Goal: Information Seeking & Learning: Learn about a topic

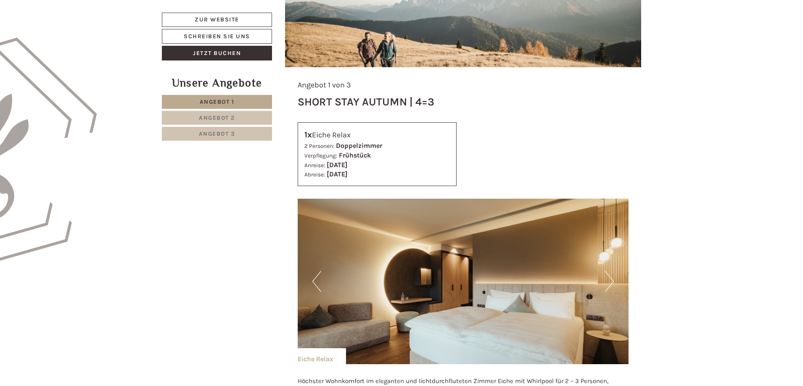
scroll to position [673, 0]
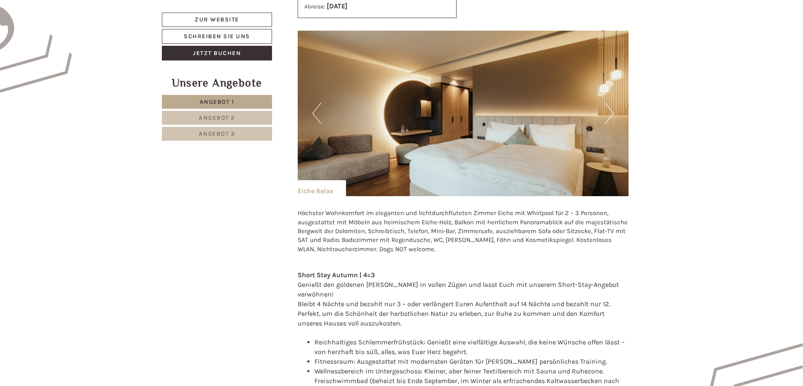
click at [606, 108] on button "Next" at bounding box center [609, 113] width 9 height 21
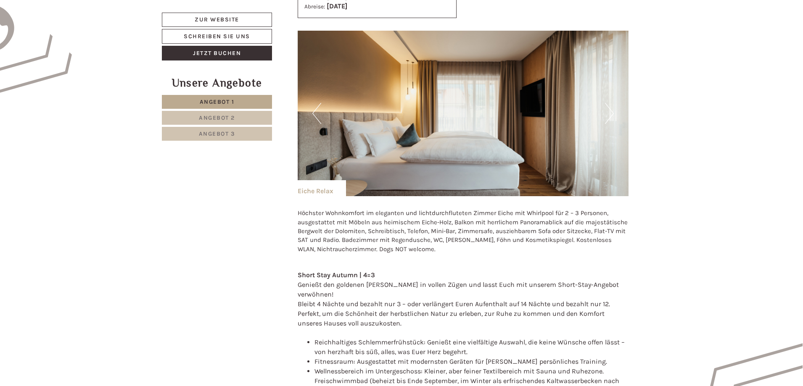
click at [614, 110] on img at bounding box center [463, 114] width 331 height 166
click at [607, 112] on button "Next" at bounding box center [609, 113] width 9 height 21
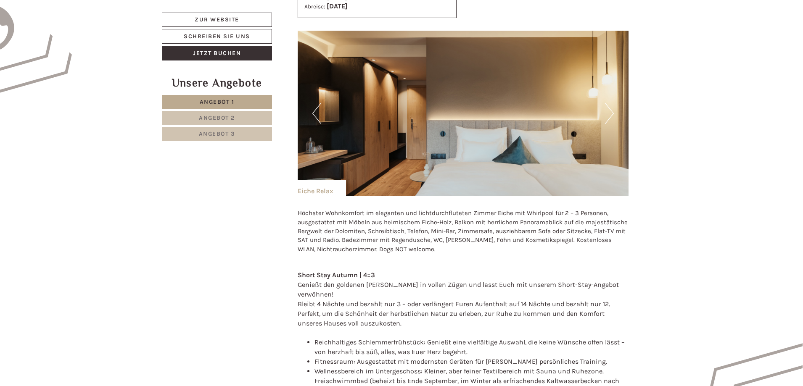
click at [607, 112] on button "Next" at bounding box center [609, 113] width 9 height 21
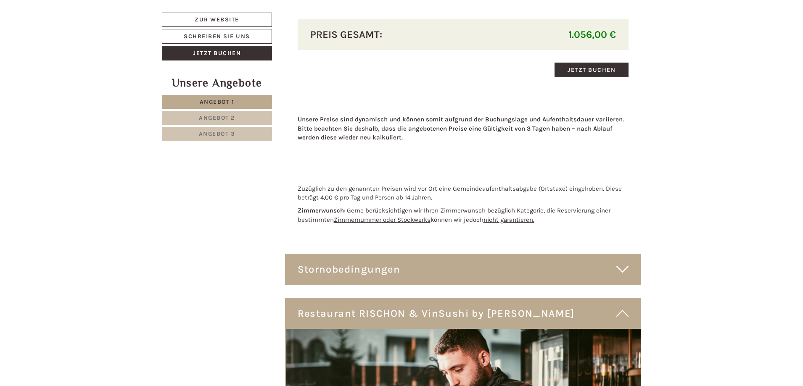
scroll to position [3112, 0]
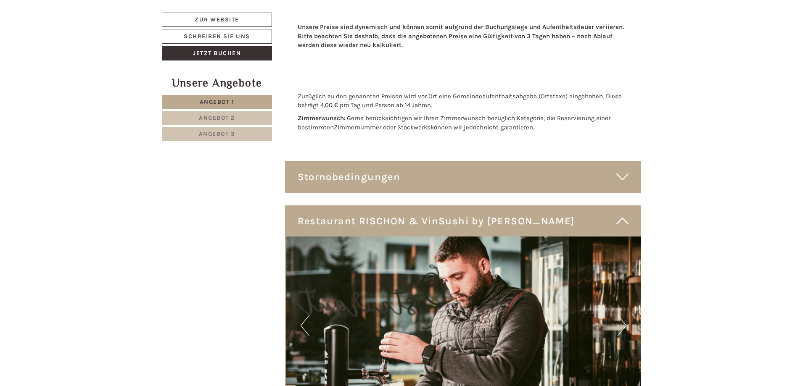
click at [428, 161] on div "Stornobedingungen" at bounding box center [463, 176] width 357 height 31
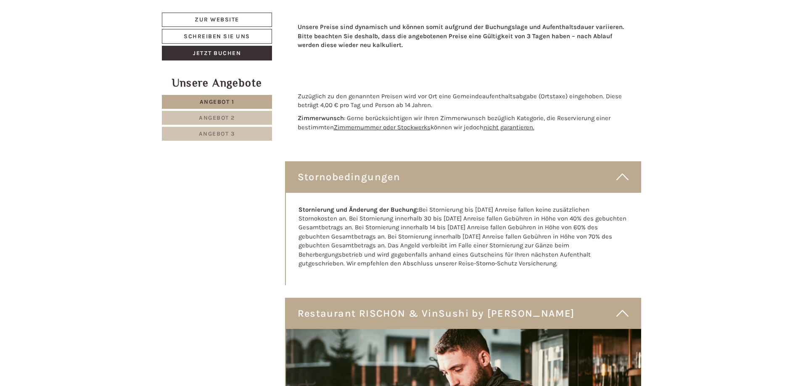
drag, startPoint x: 436, startPoint y: 155, endPoint x: 431, endPoint y: 156, distance: 4.3
click at [433, 161] on div "Stornobedingungen" at bounding box center [463, 176] width 357 height 31
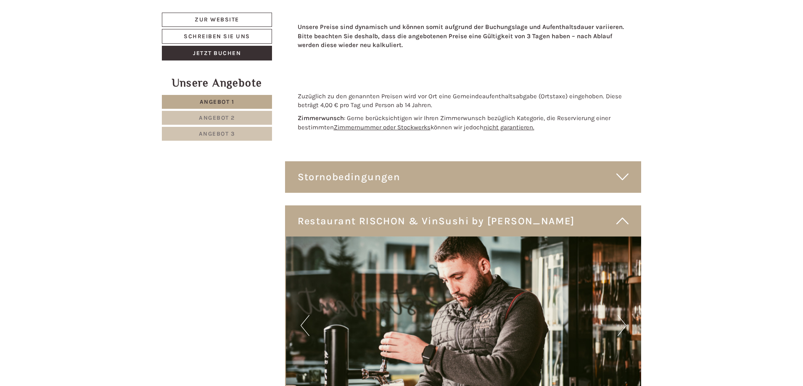
click at [409, 206] on div "Restaurant RISCHON & VinSushi by [PERSON_NAME]" at bounding box center [463, 221] width 357 height 31
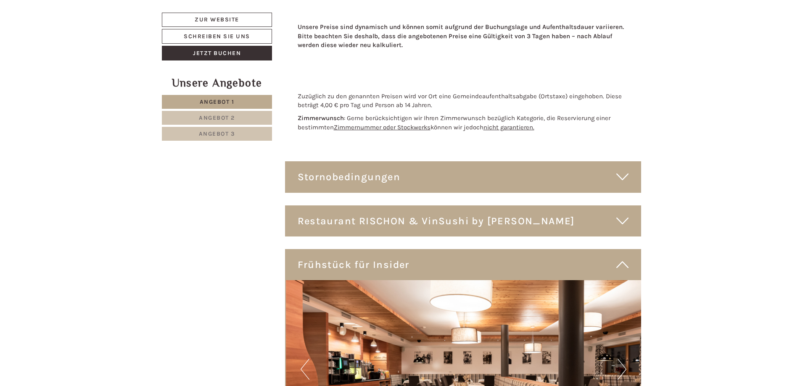
click at [410, 206] on div "Restaurant RISCHON & VinSushi by [PERSON_NAME]" at bounding box center [463, 221] width 357 height 31
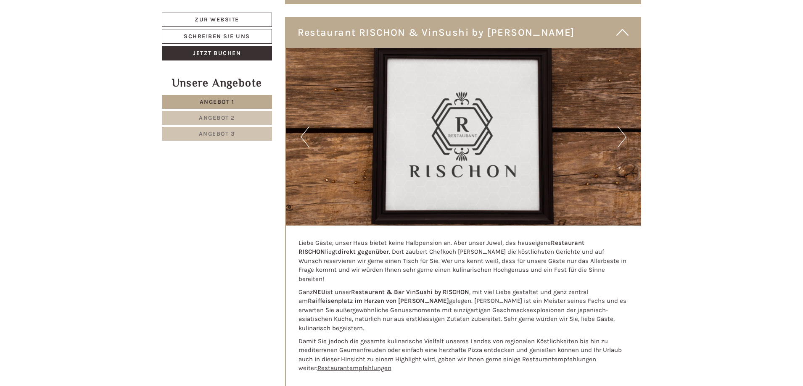
scroll to position [3196, 0]
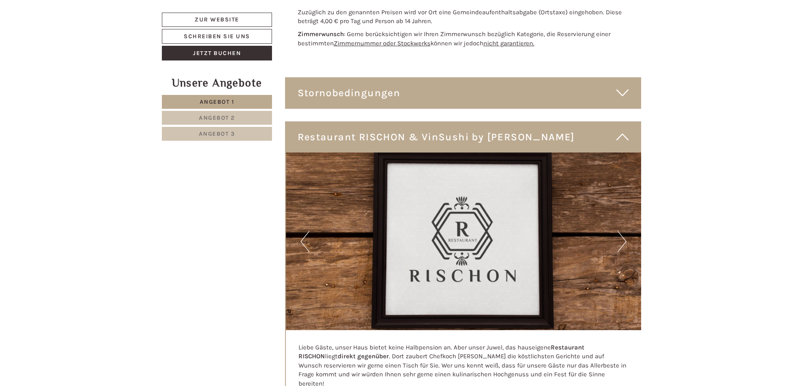
click at [624, 231] on button "Next" at bounding box center [622, 241] width 9 height 21
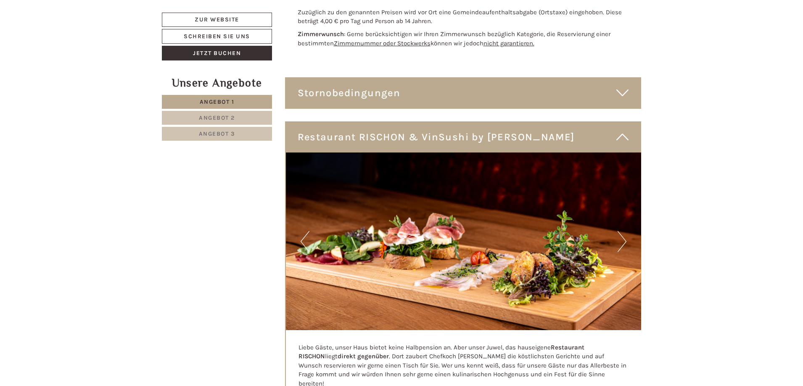
click at [624, 231] on button "Next" at bounding box center [622, 241] width 9 height 21
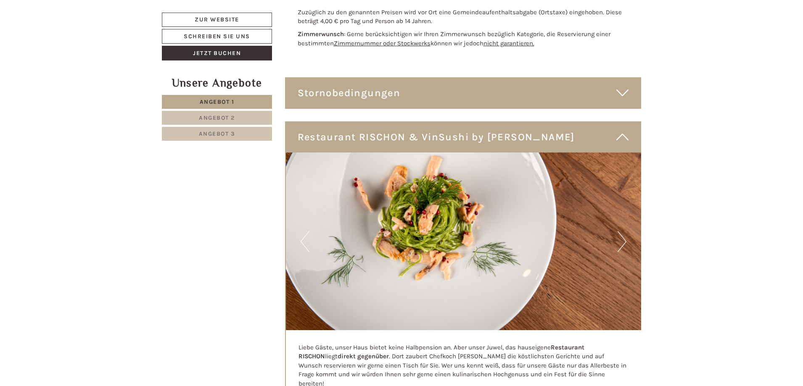
click at [624, 231] on button "Next" at bounding box center [622, 241] width 9 height 21
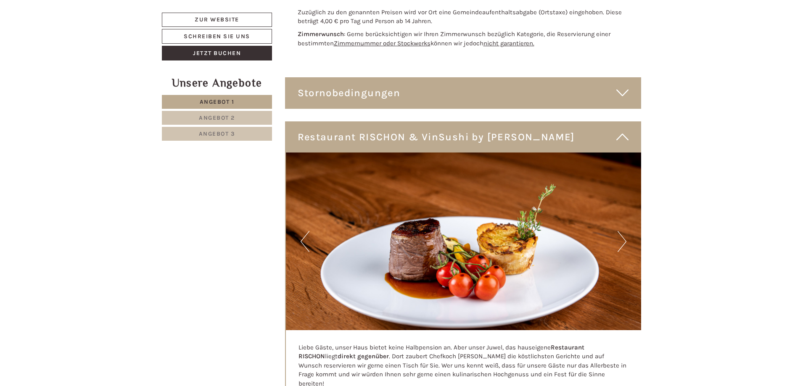
click at [624, 231] on button "Next" at bounding box center [622, 241] width 9 height 21
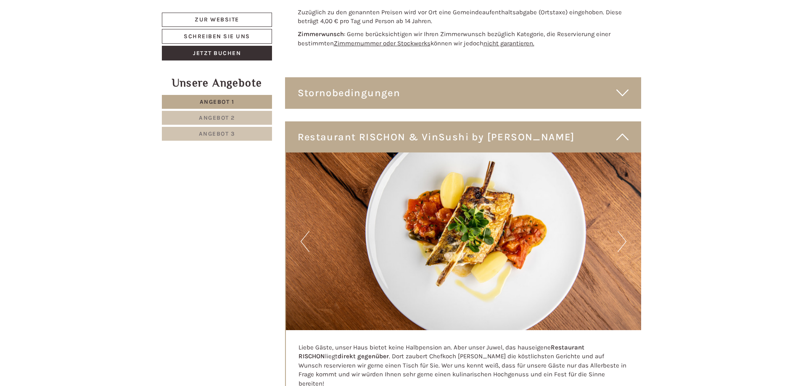
click at [624, 231] on button "Next" at bounding box center [622, 241] width 9 height 21
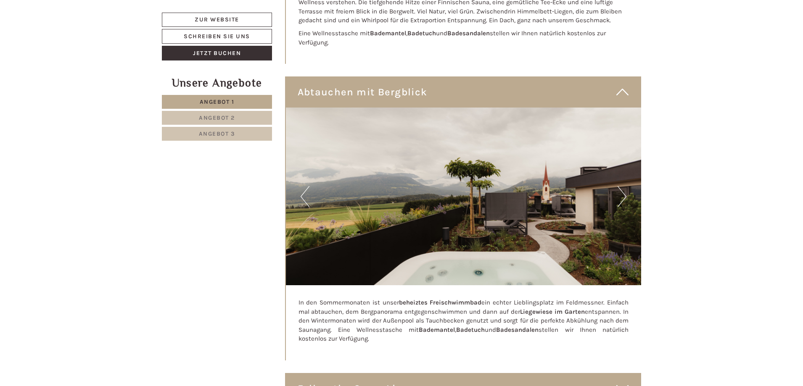
scroll to position [4374, 0]
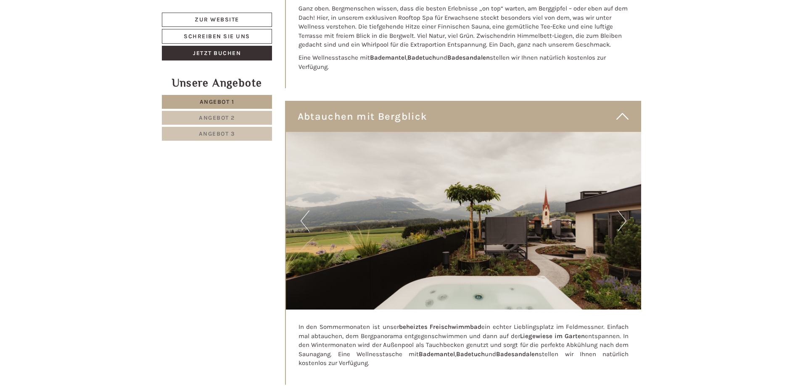
click at [623, 211] on button "Next" at bounding box center [622, 221] width 9 height 21
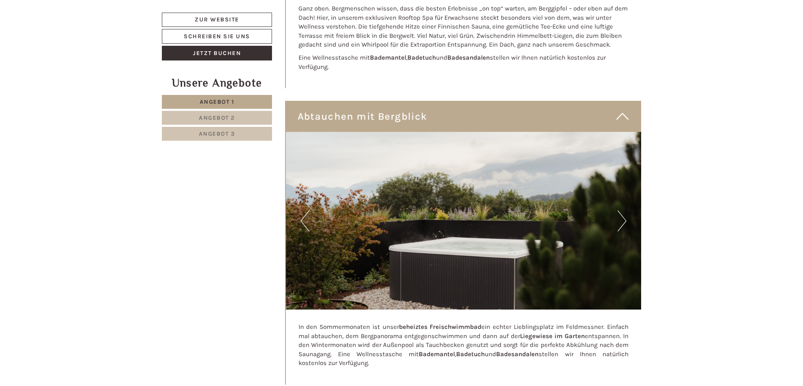
click at [623, 211] on button "Next" at bounding box center [622, 221] width 9 height 21
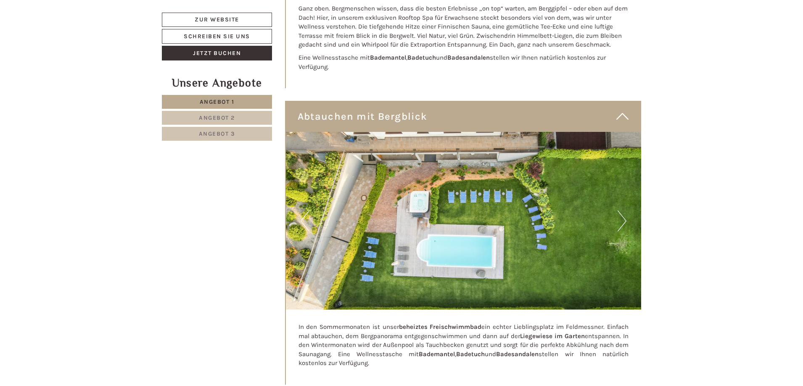
click at [623, 211] on button "Next" at bounding box center [622, 221] width 9 height 21
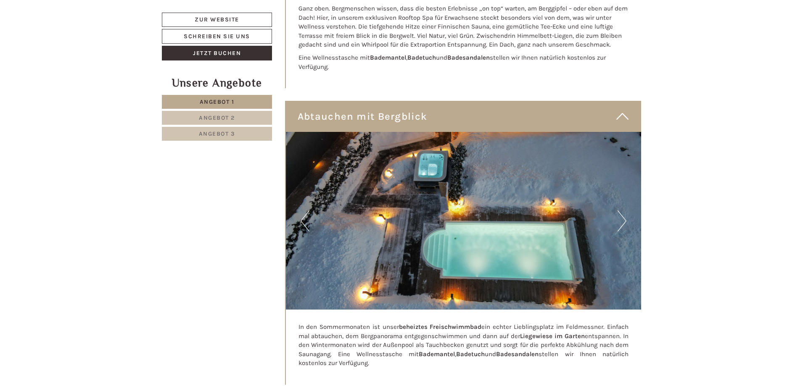
click at [623, 211] on button "Next" at bounding box center [622, 221] width 9 height 21
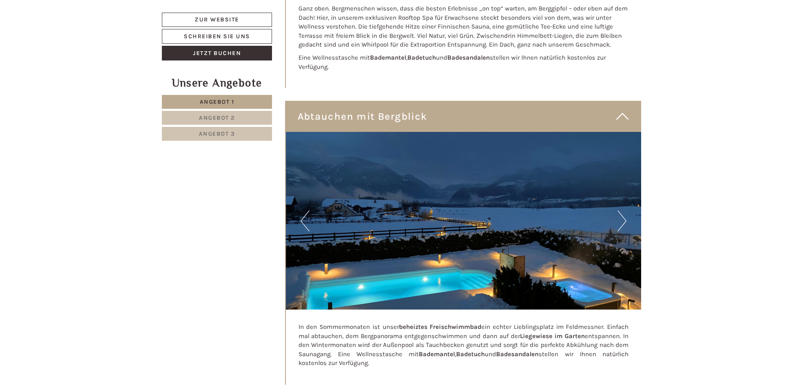
click at [622, 211] on button "Next" at bounding box center [622, 221] width 9 height 21
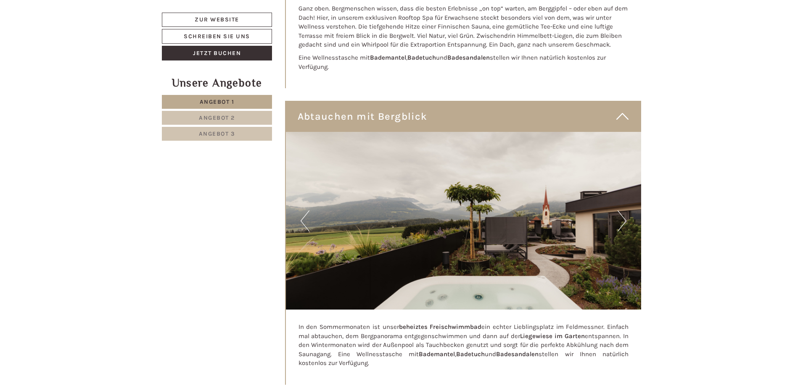
click at [622, 211] on button "Next" at bounding box center [622, 221] width 9 height 21
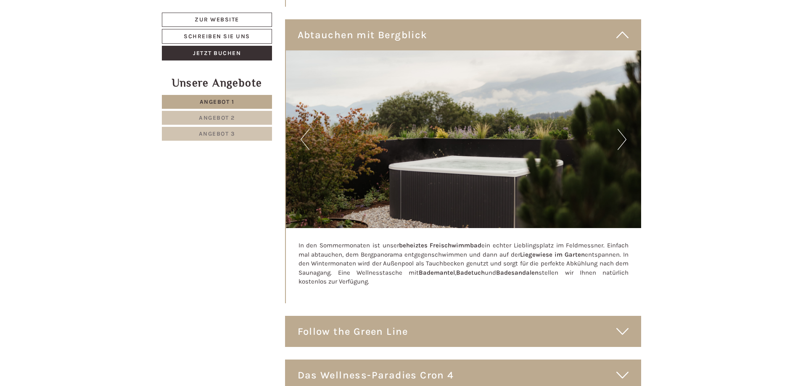
scroll to position [4542, 0]
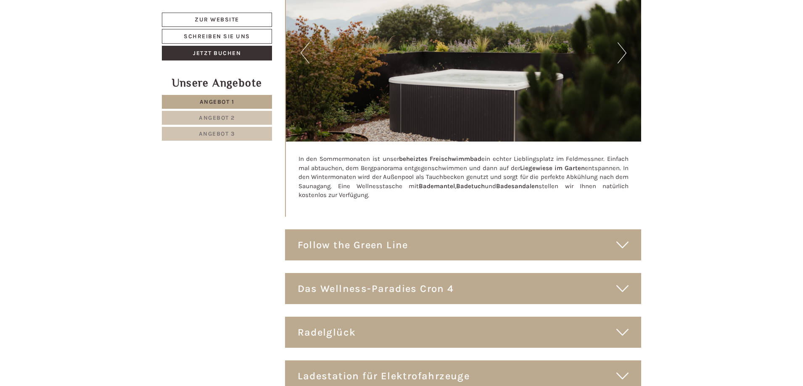
click at [379, 230] on div "Follow the Green Line" at bounding box center [463, 245] width 357 height 31
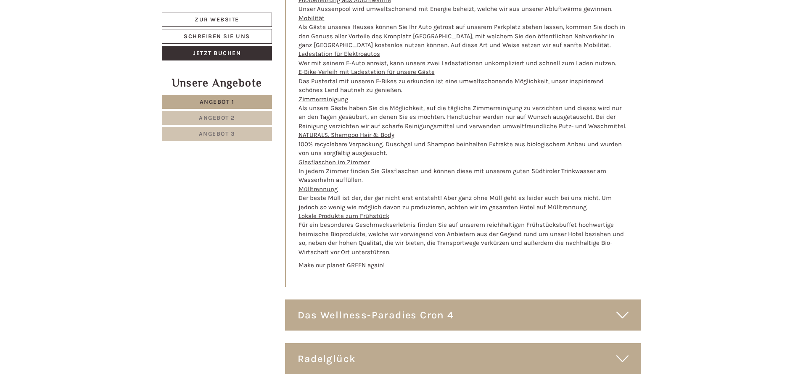
scroll to position [5131, 0]
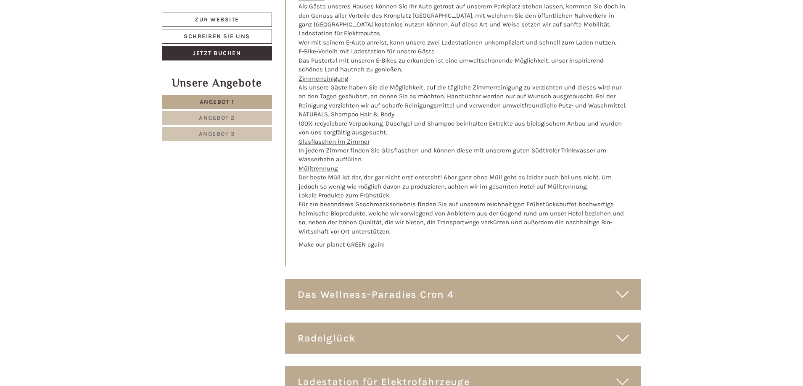
click at [330, 279] on div "Das Wellness-Paradies Cron 4" at bounding box center [463, 294] width 357 height 31
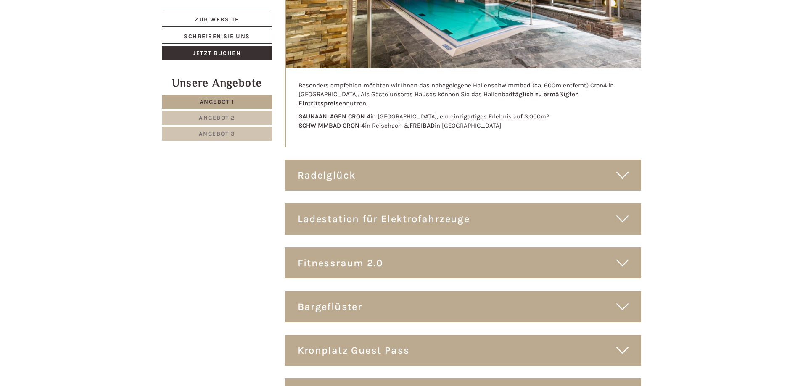
scroll to position [5551, 0]
click at [353, 159] on div "Radelglück" at bounding box center [463, 174] width 357 height 31
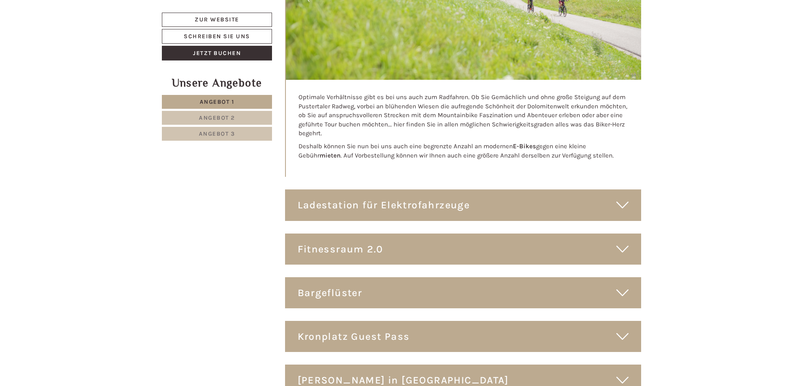
scroll to position [5887, 0]
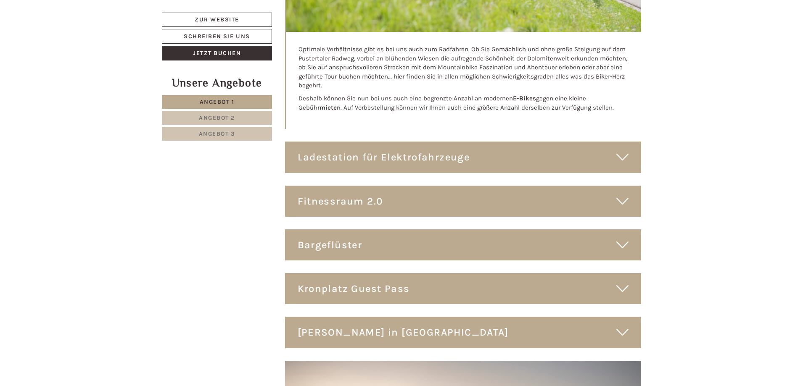
click at [371, 142] on div "Ladestation für Elektrofahrzeuge" at bounding box center [463, 157] width 357 height 31
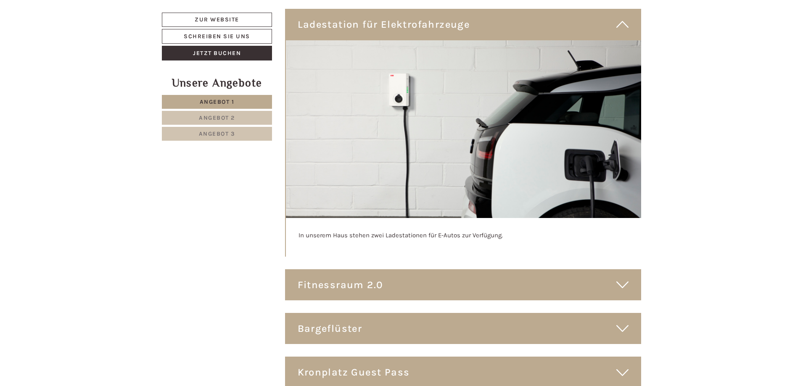
scroll to position [6056, 0]
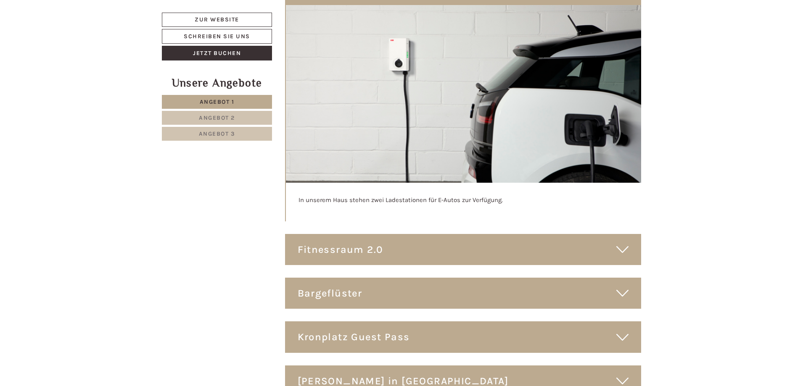
click at [343, 234] on div "Fitnessraum 2.0" at bounding box center [463, 249] width 357 height 31
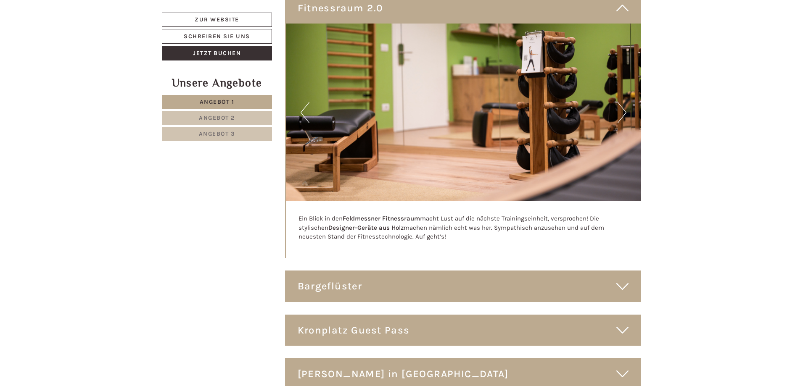
scroll to position [6308, 0]
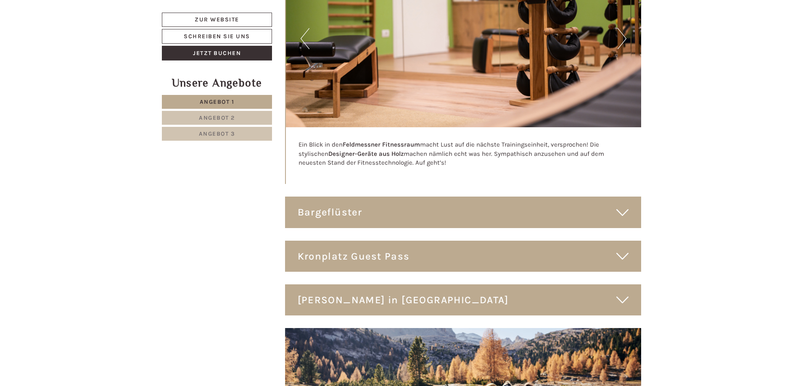
scroll to position [6392, 0]
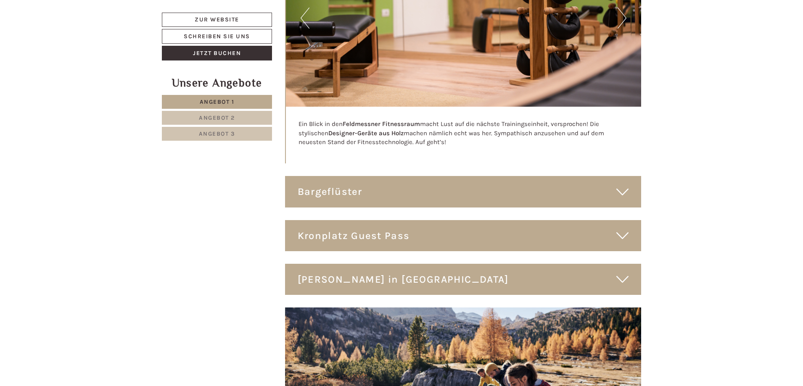
click at [359, 176] on div "Bargeflüster" at bounding box center [463, 191] width 357 height 31
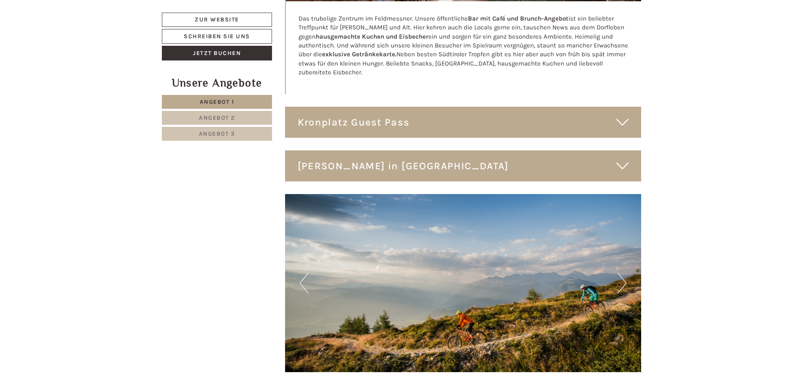
scroll to position [6813, 0]
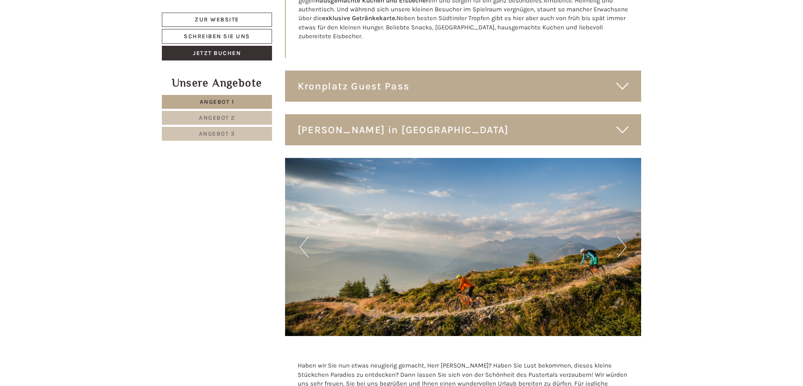
click at [380, 71] on div "Kronplatz Guest Pass" at bounding box center [463, 86] width 357 height 31
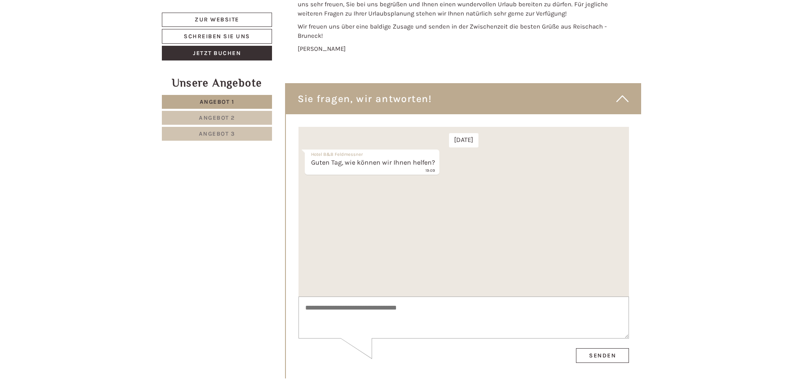
scroll to position [7486, 0]
